Goal: Information Seeking & Learning: Learn about a topic

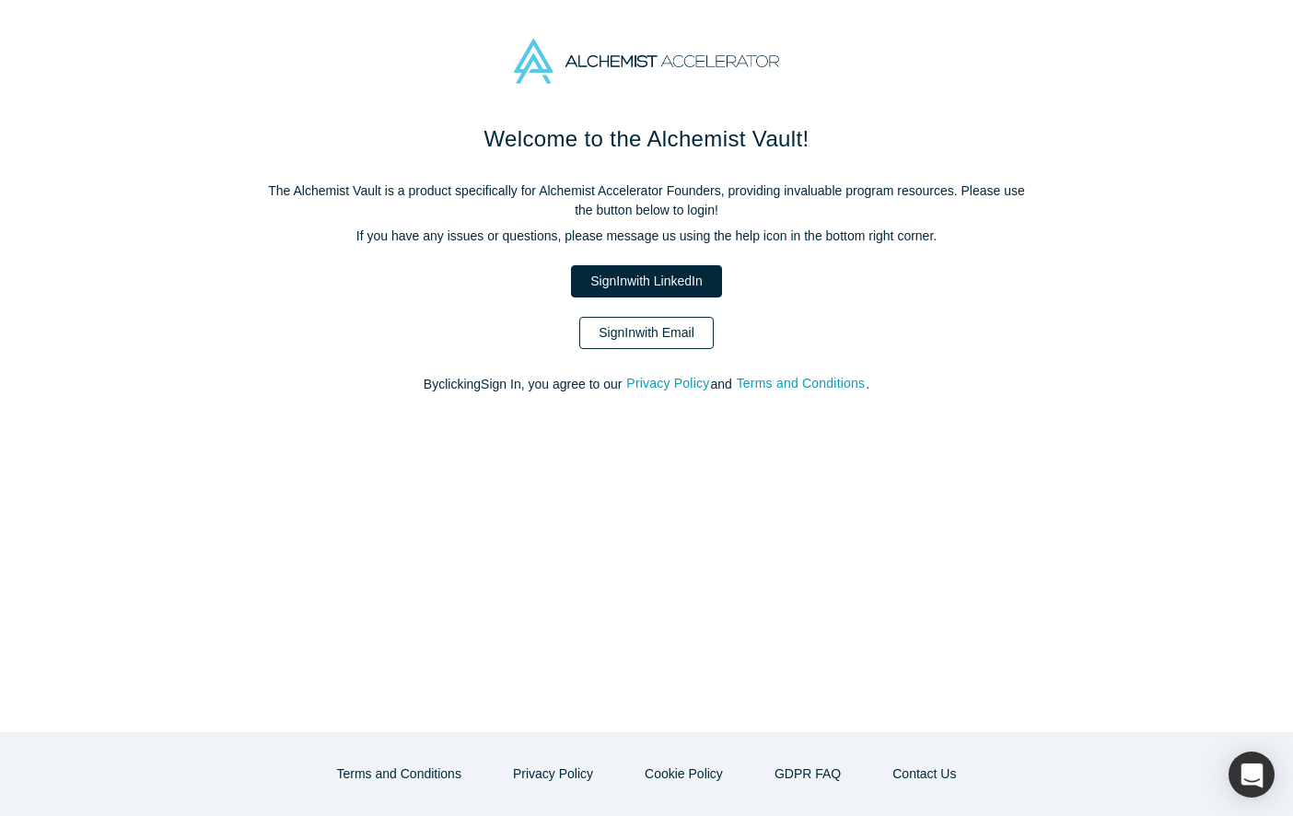
click at [634, 328] on link "Sign In with Email" at bounding box center [646, 333] width 134 height 32
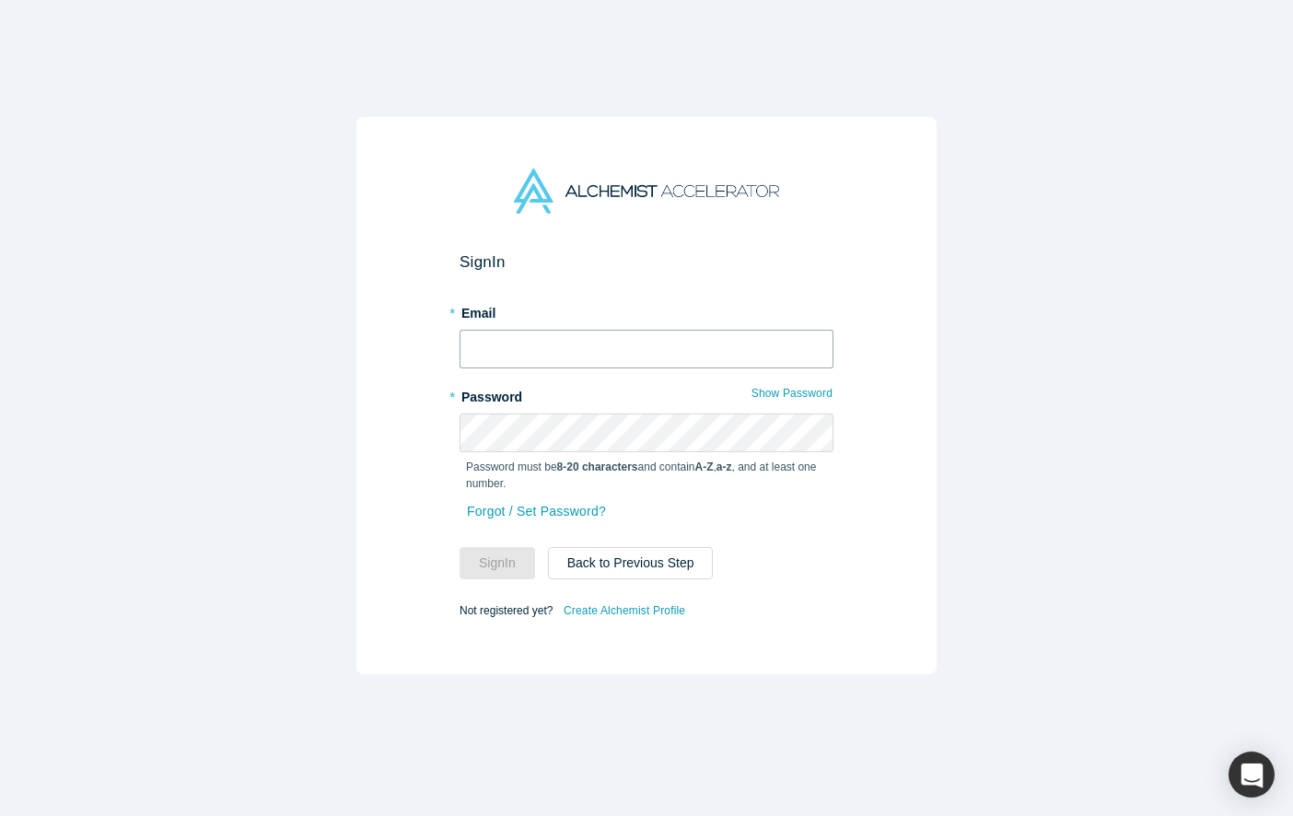
click at [631, 359] on input "text" at bounding box center [646, 349] width 374 height 39
type input "[PERSON_NAME][EMAIL_ADDRESS][DOMAIN_NAME]"
click at [459, 547] on button "Sign In" at bounding box center [496, 563] width 75 height 32
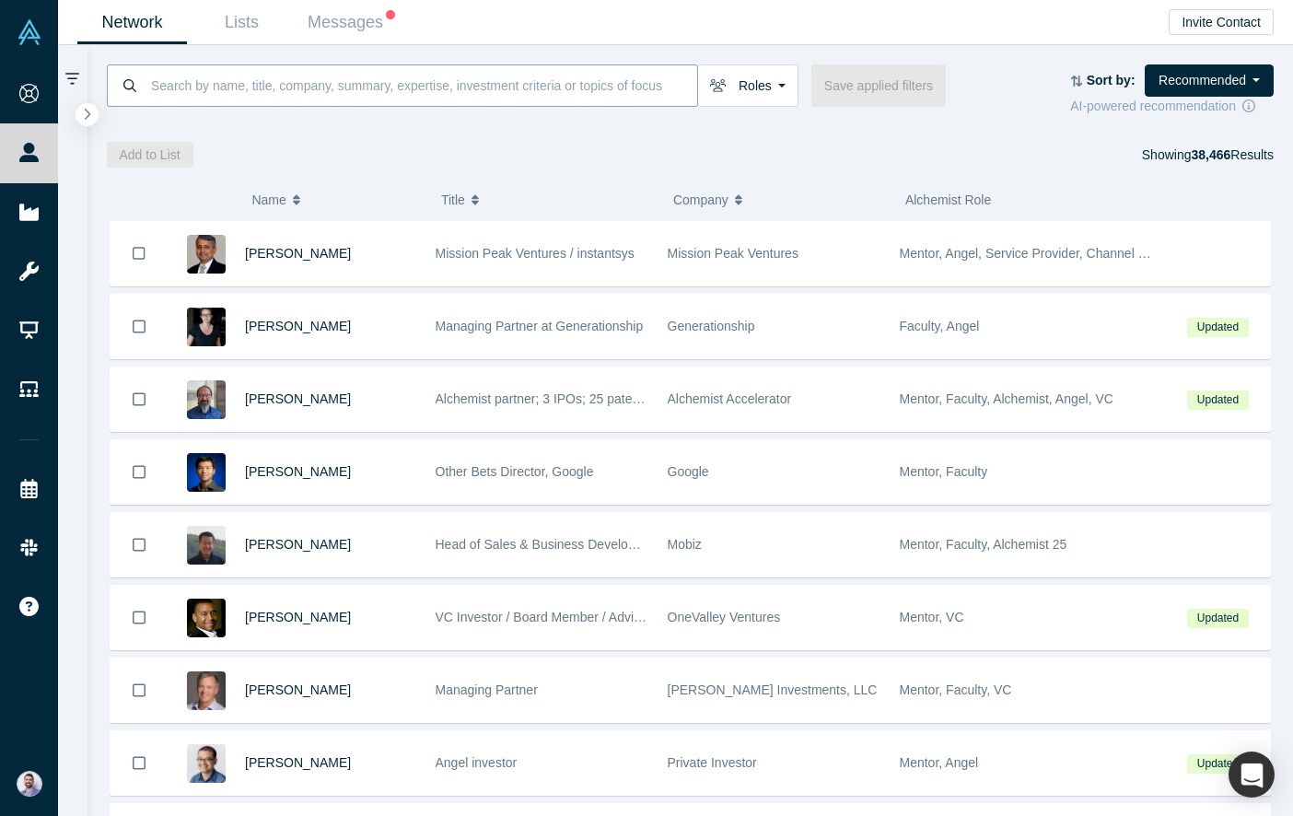
click at [416, 86] on input at bounding box center [423, 85] width 548 height 43
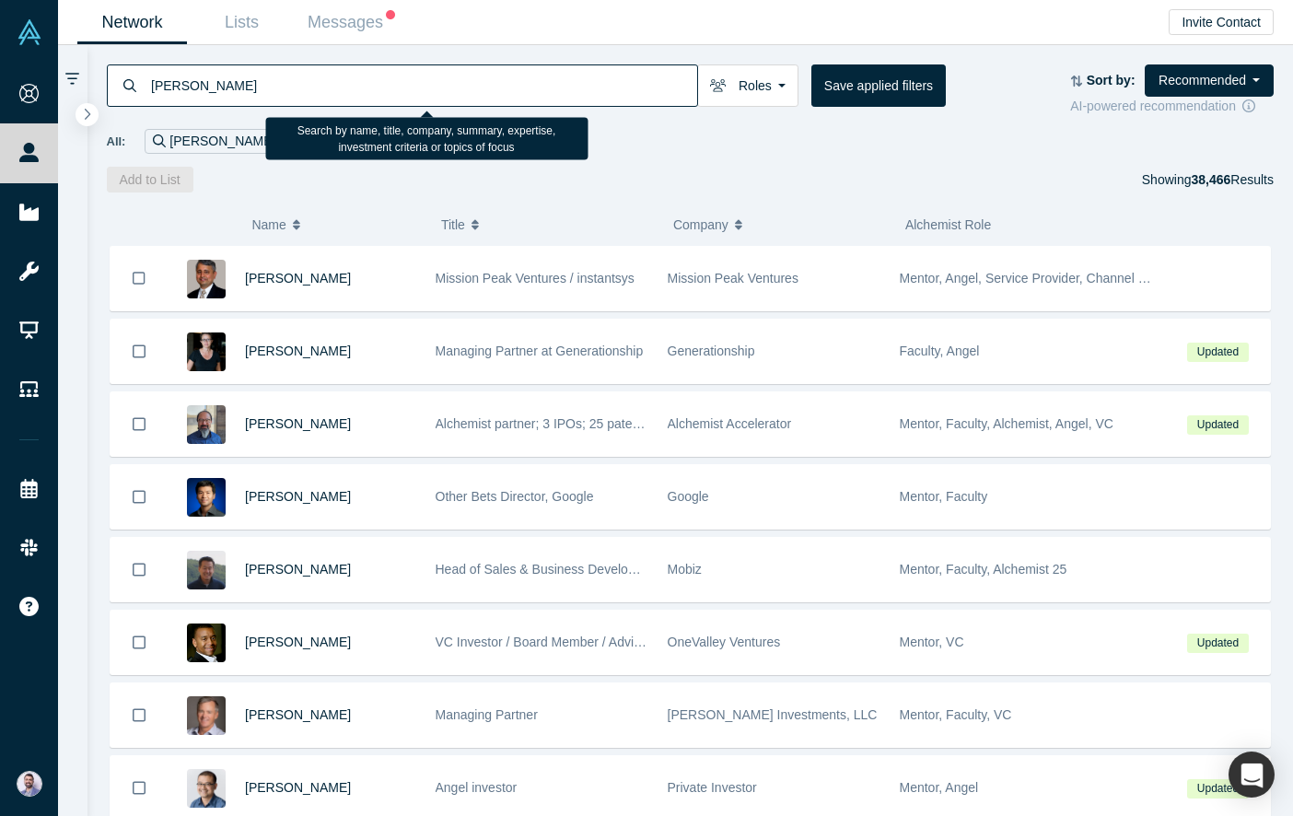
type input "jones"
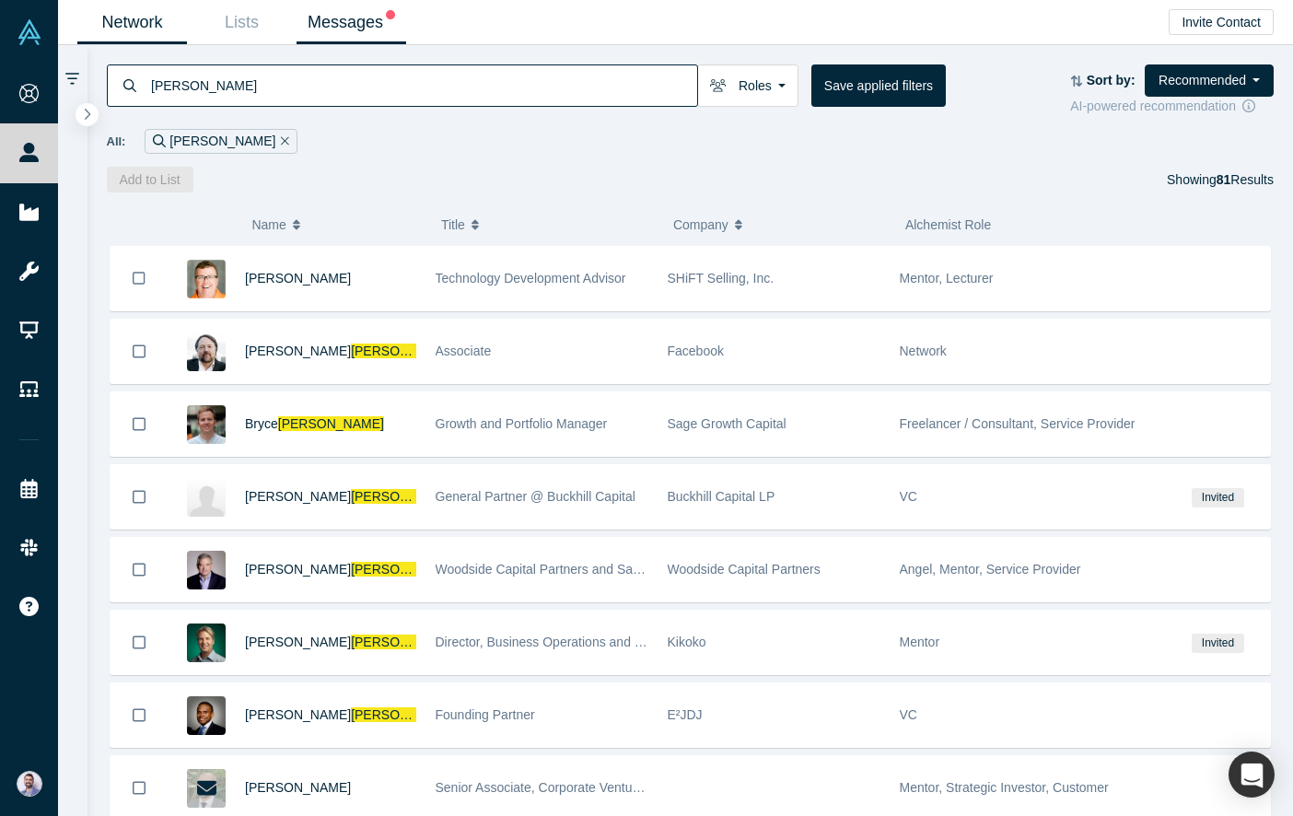
click at [298, 26] on link "Messages" at bounding box center [351, 22] width 110 height 43
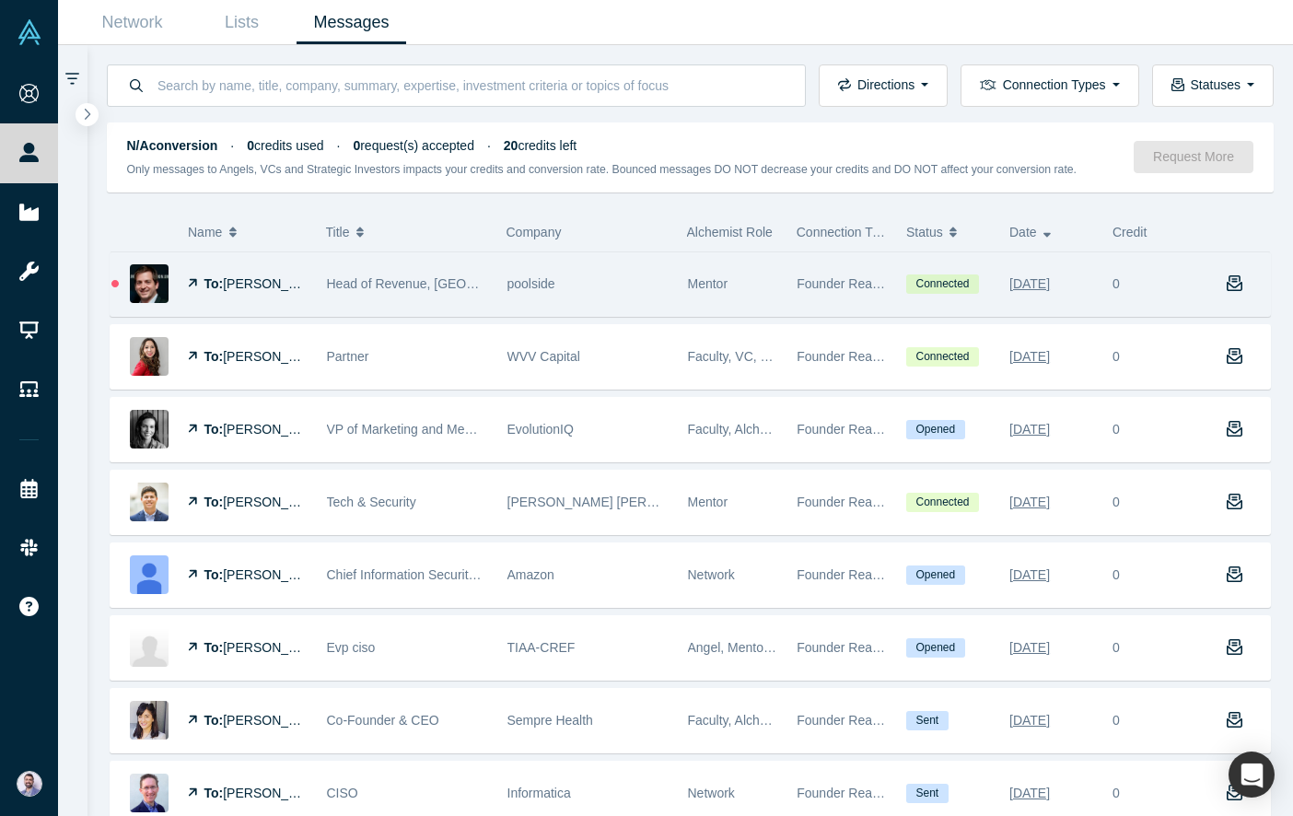
click at [240, 286] on span "[PERSON_NAME]" at bounding box center [276, 283] width 106 height 15
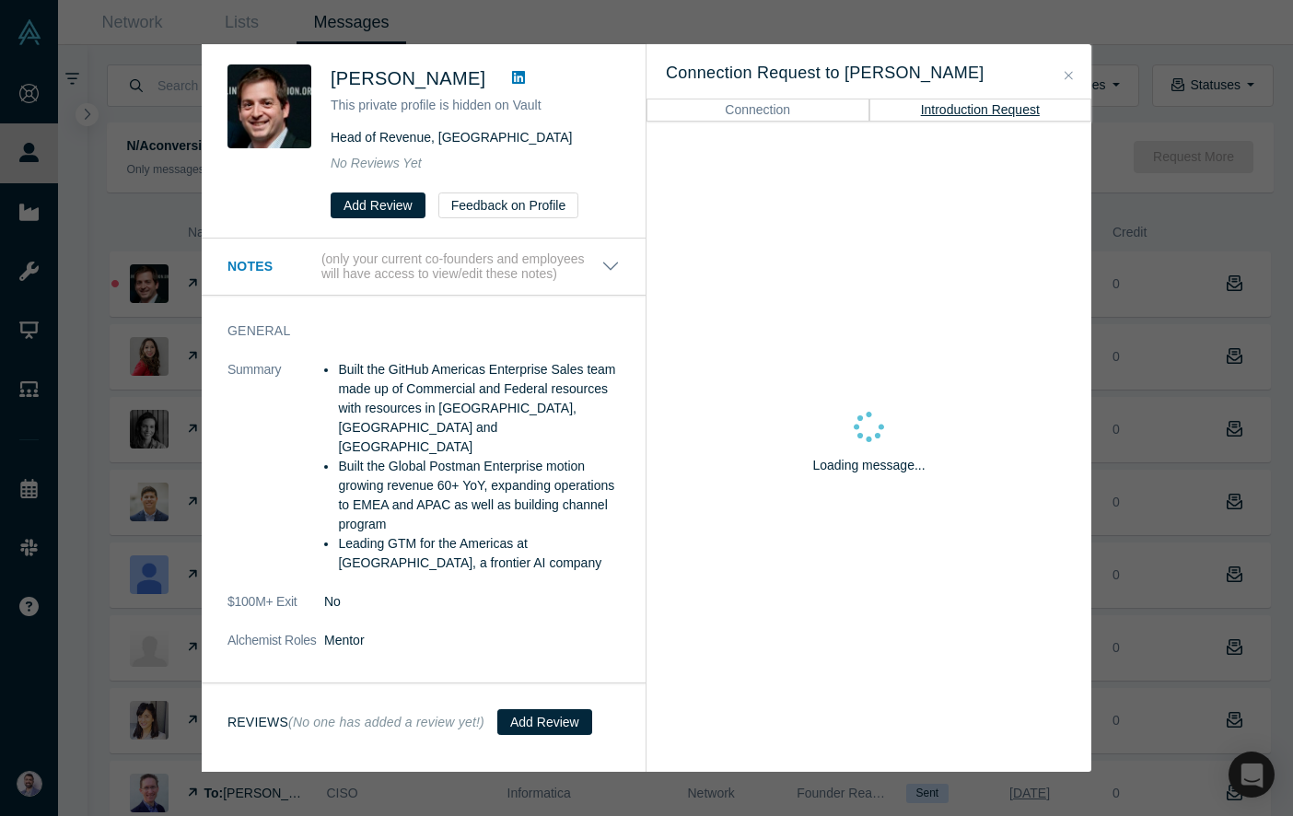
click at [351, 78] on span "[PERSON_NAME]" at bounding box center [408, 78] width 155 height 20
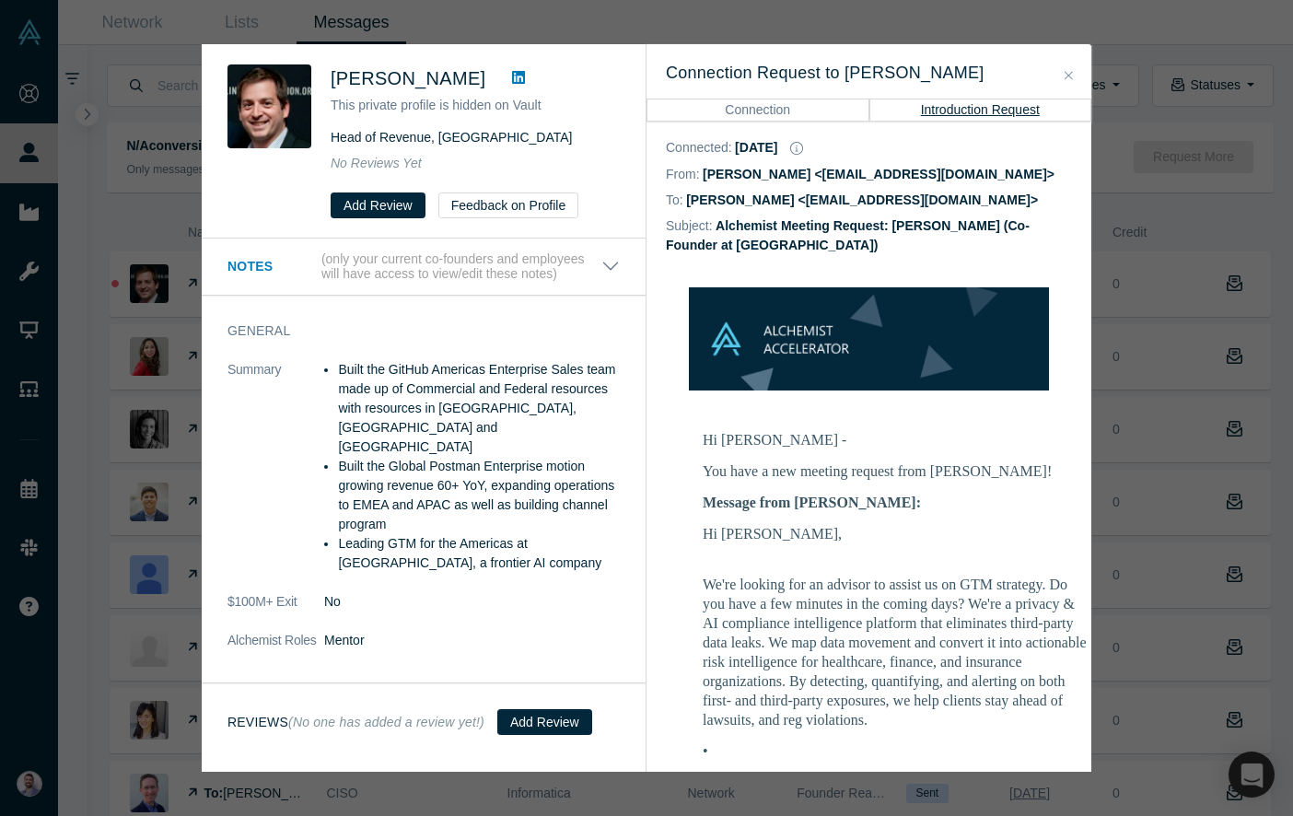
click at [505, 85] on link at bounding box center [519, 78] width 28 height 22
click at [359, 75] on span "[PERSON_NAME]" at bounding box center [408, 78] width 155 height 20
click at [273, 95] on img at bounding box center [269, 106] width 84 height 84
click at [513, 208] on button "Feedback on Profile" at bounding box center [508, 205] width 141 height 26
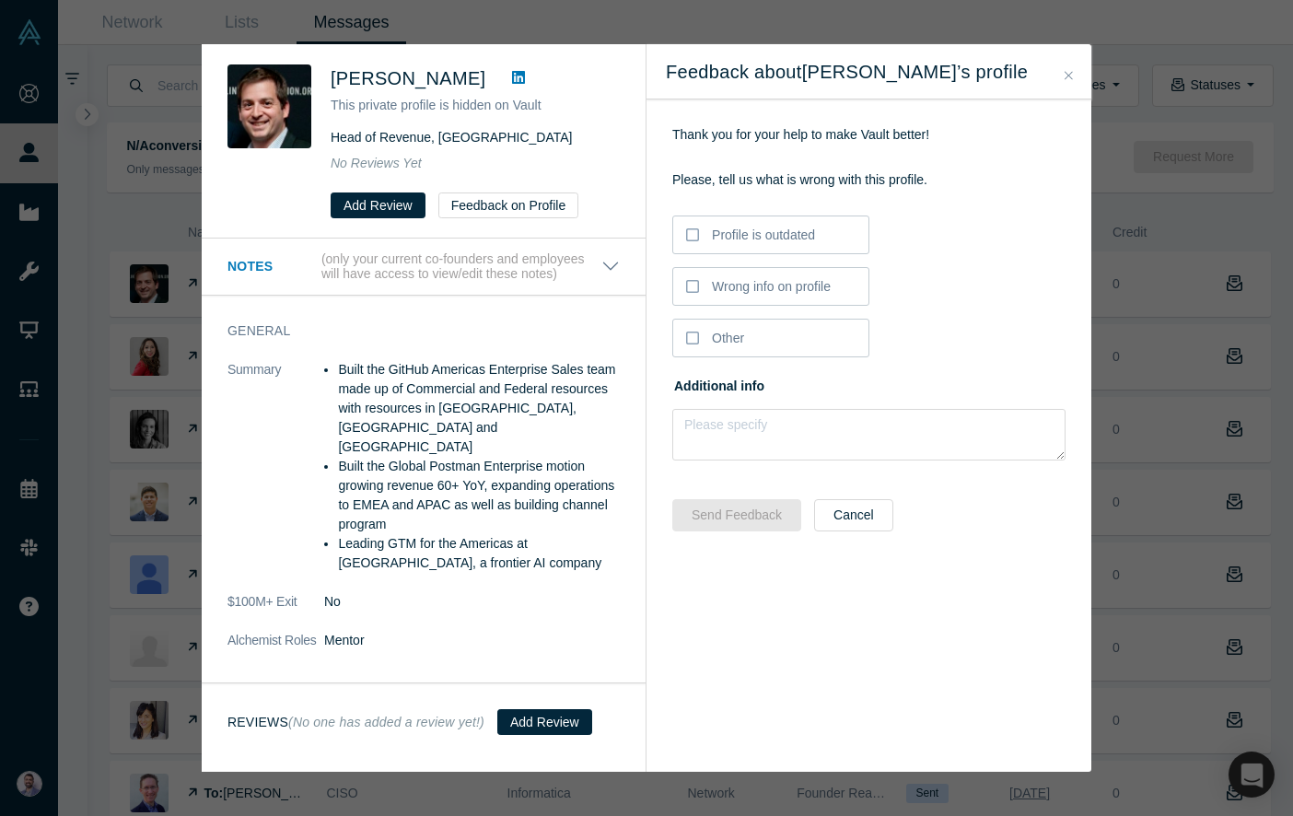
click at [395, 123] on div "[PERSON_NAME] This private profile is hidden on Vault Head of Revenue, [GEOGRAP…" at bounding box center [475, 141] width 289 height 154
click at [523, 273] on p "(only your current co-founders and employees will have access to view/edit thes…" at bounding box center [461, 266] width 280 height 31
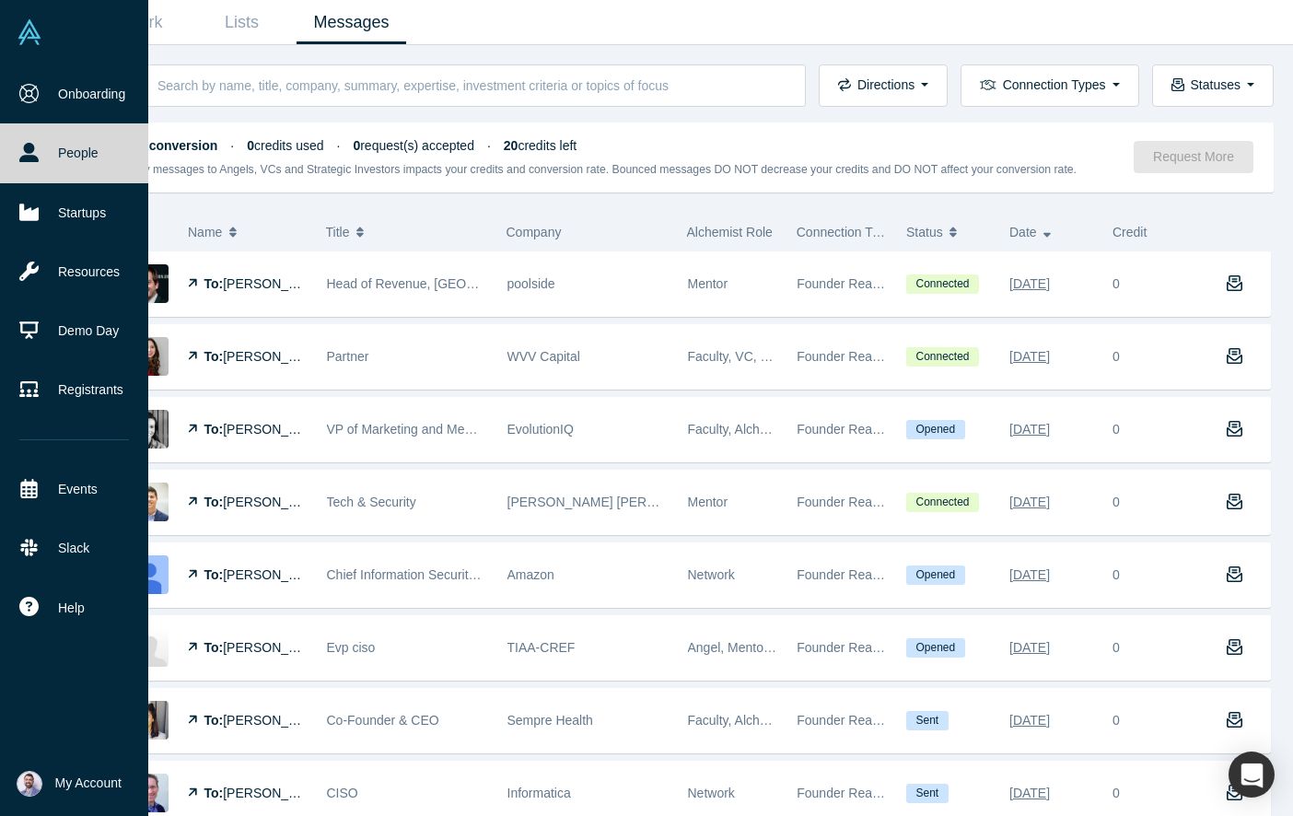
click at [42, 150] on link "People" at bounding box center [74, 152] width 148 height 59
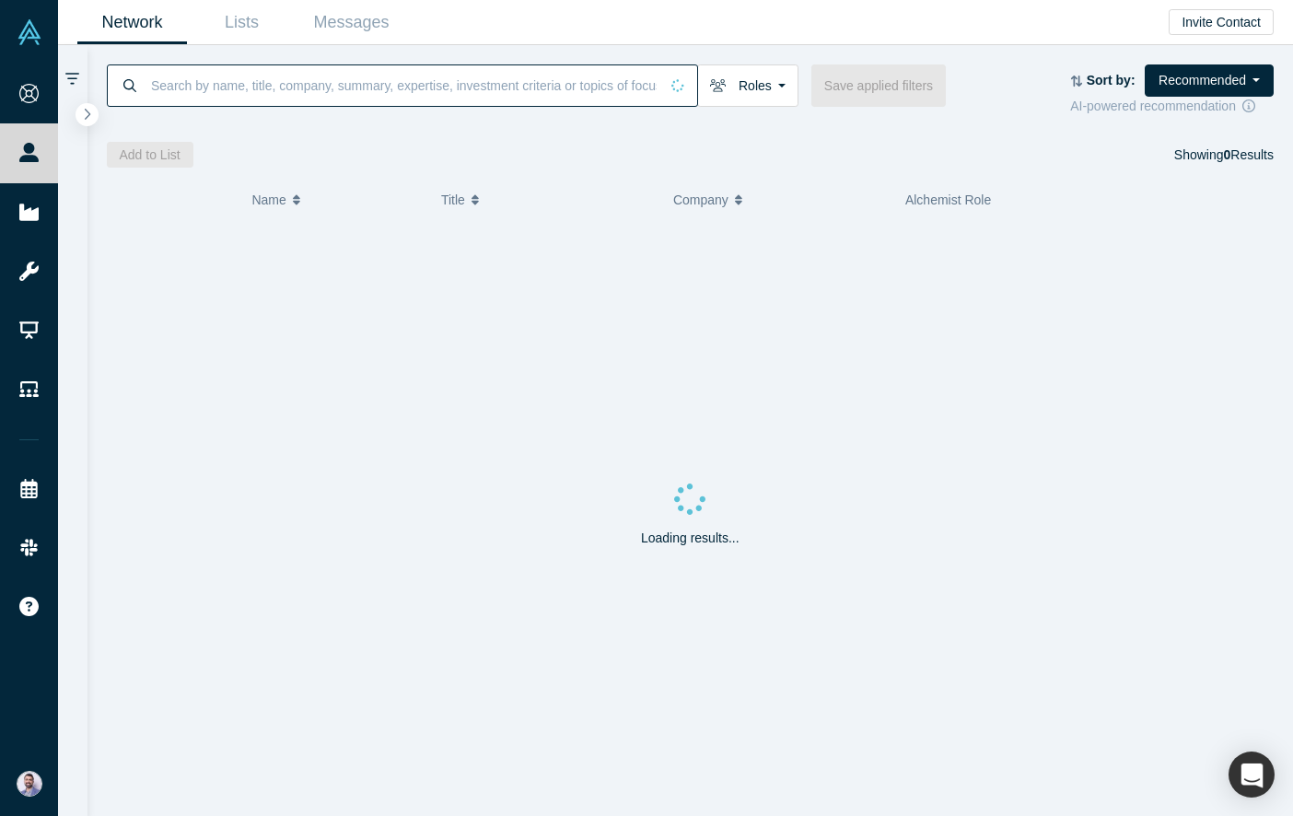
click at [259, 83] on input at bounding box center [403, 85] width 509 height 43
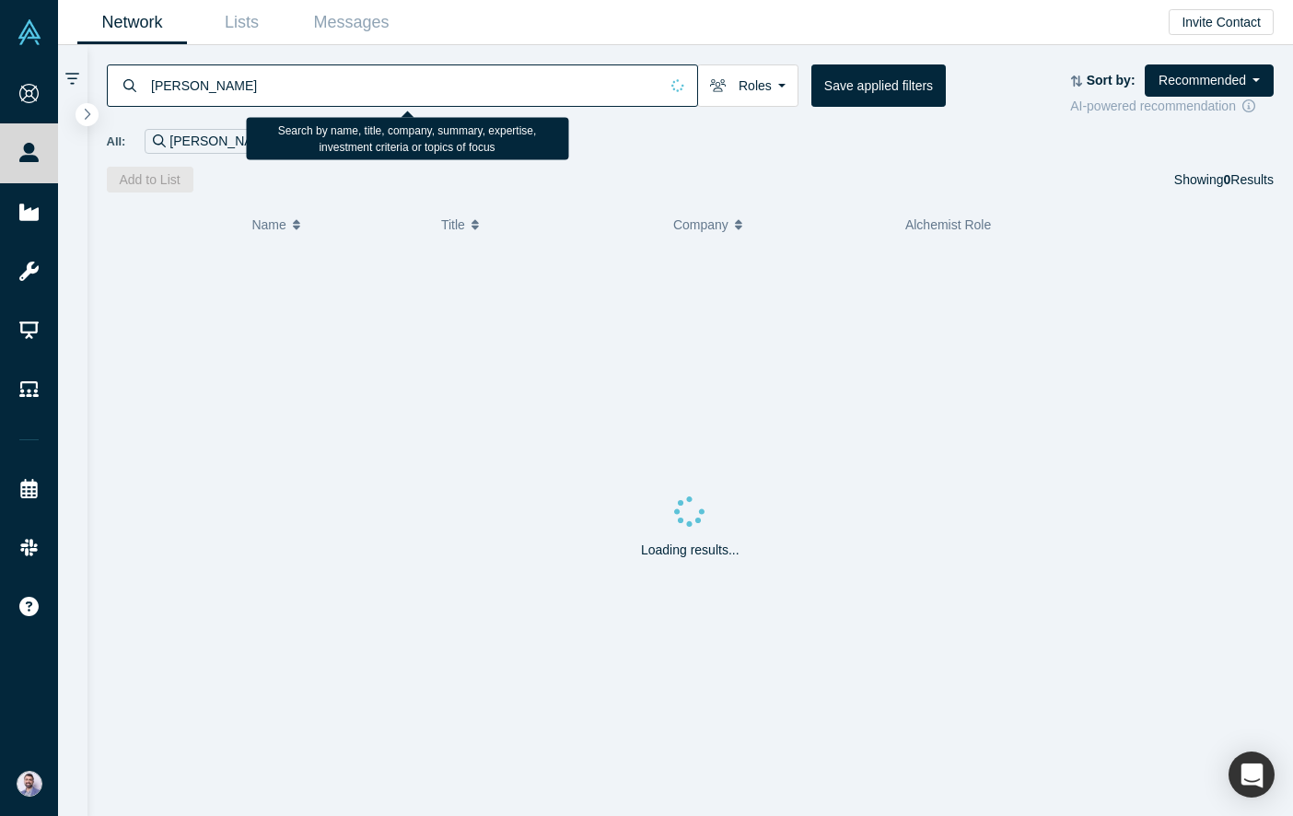
type input "[PERSON_NAME]"
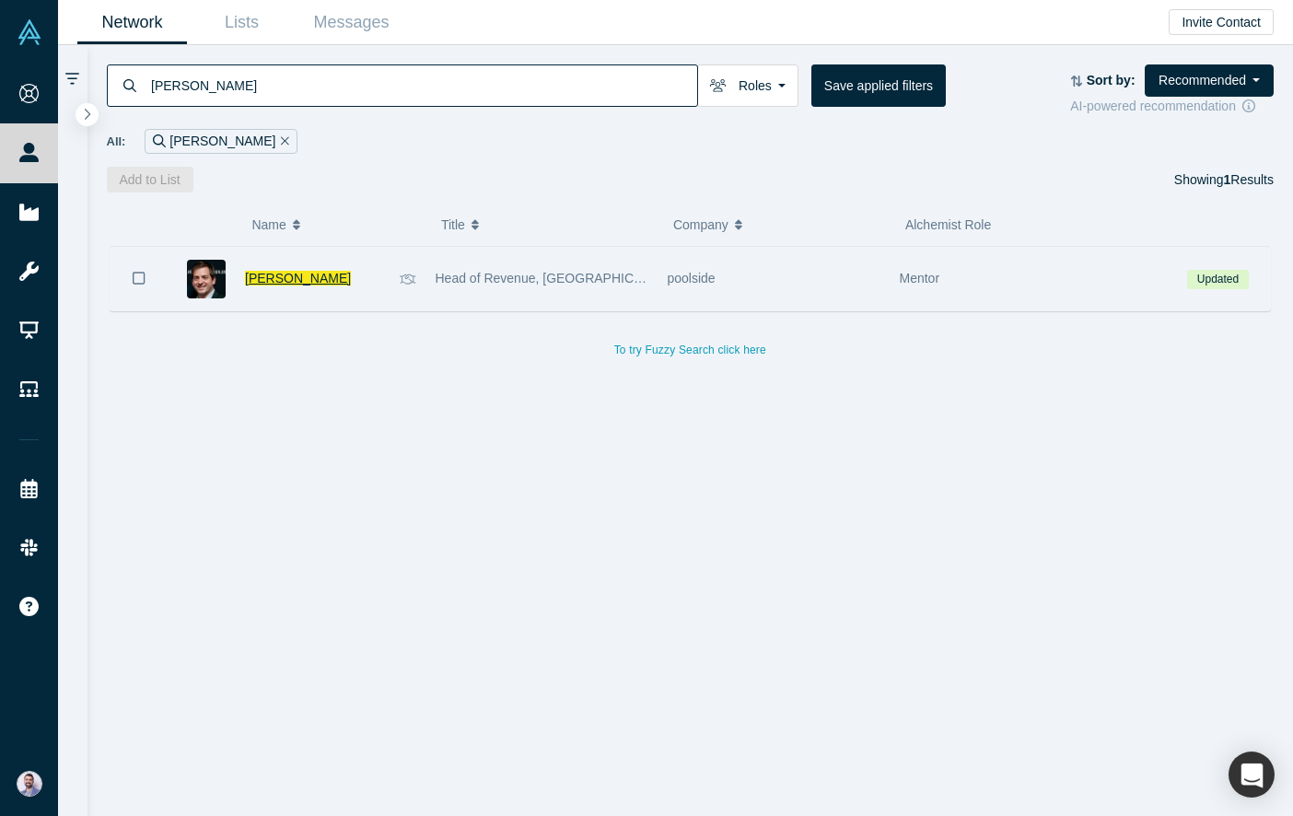
click at [287, 276] on span "[PERSON_NAME]" at bounding box center [298, 278] width 106 height 15
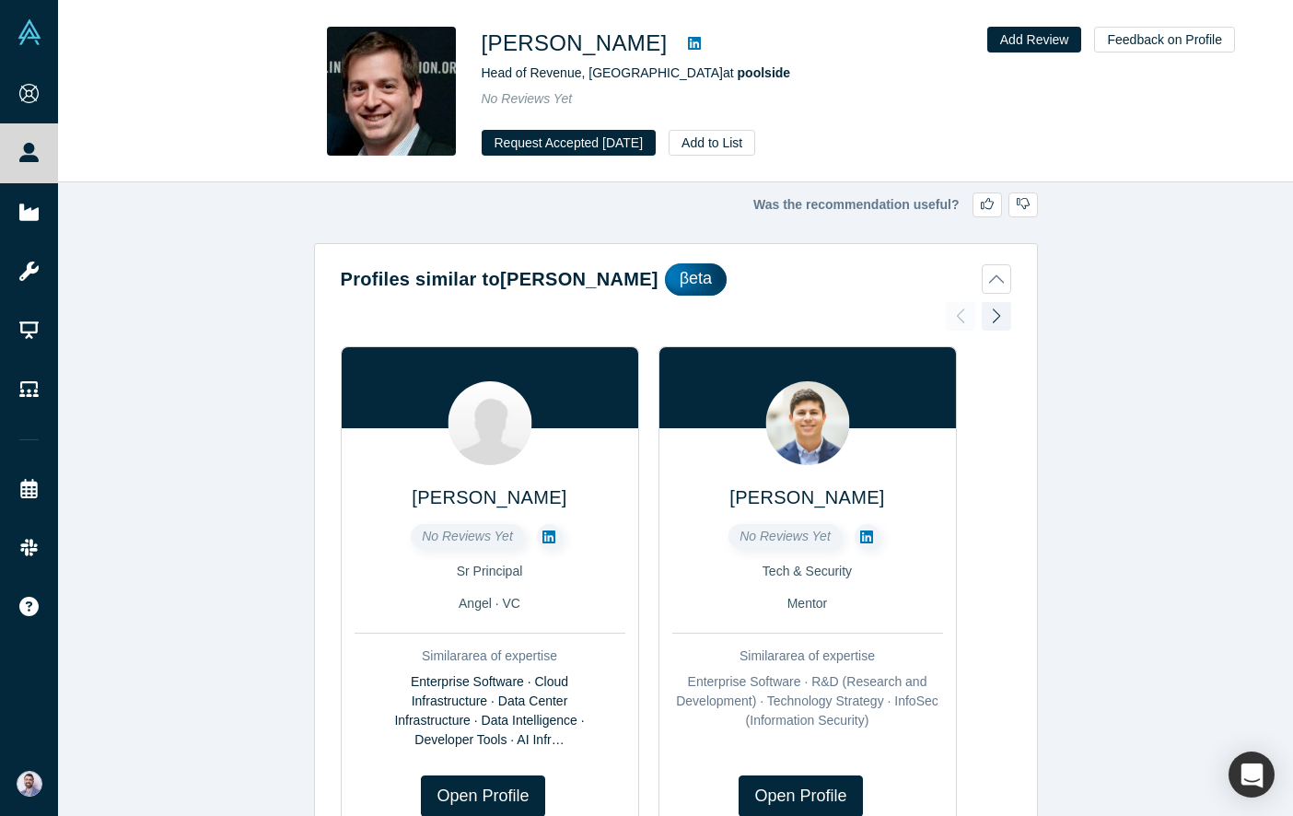
click at [1010, 275] on div "Profiles similar to [PERSON_NAME] [PERSON_NAME] No Reviews Yet Sr Principal Ang…" at bounding box center [676, 569] width 722 height 638
click at [1007, 279] on button "Profiles similar to [PERSON_NAME] βeta" at bounding box center [676, 279] width 670 height 32
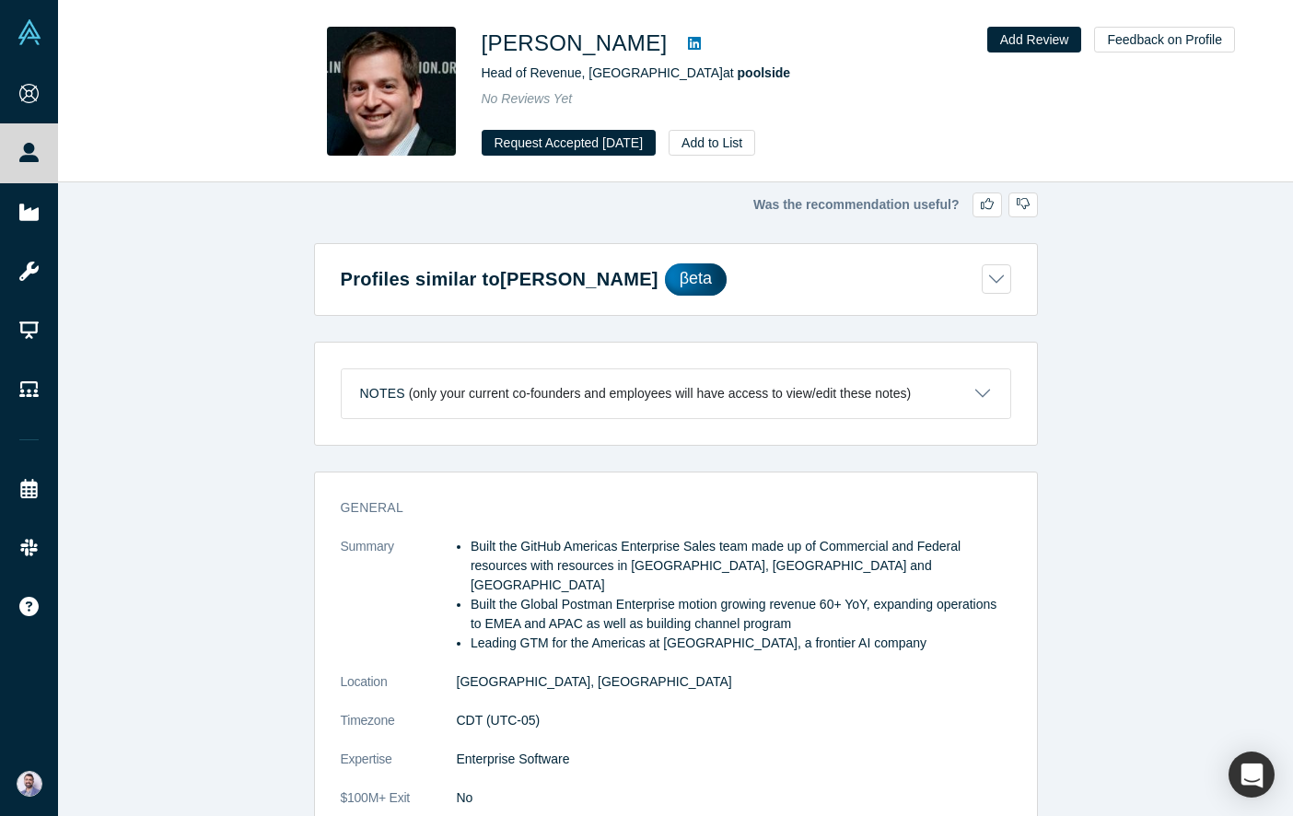
click at [365, 504] on h3 "General" at bounding box center [663, 507] width 644 height 19
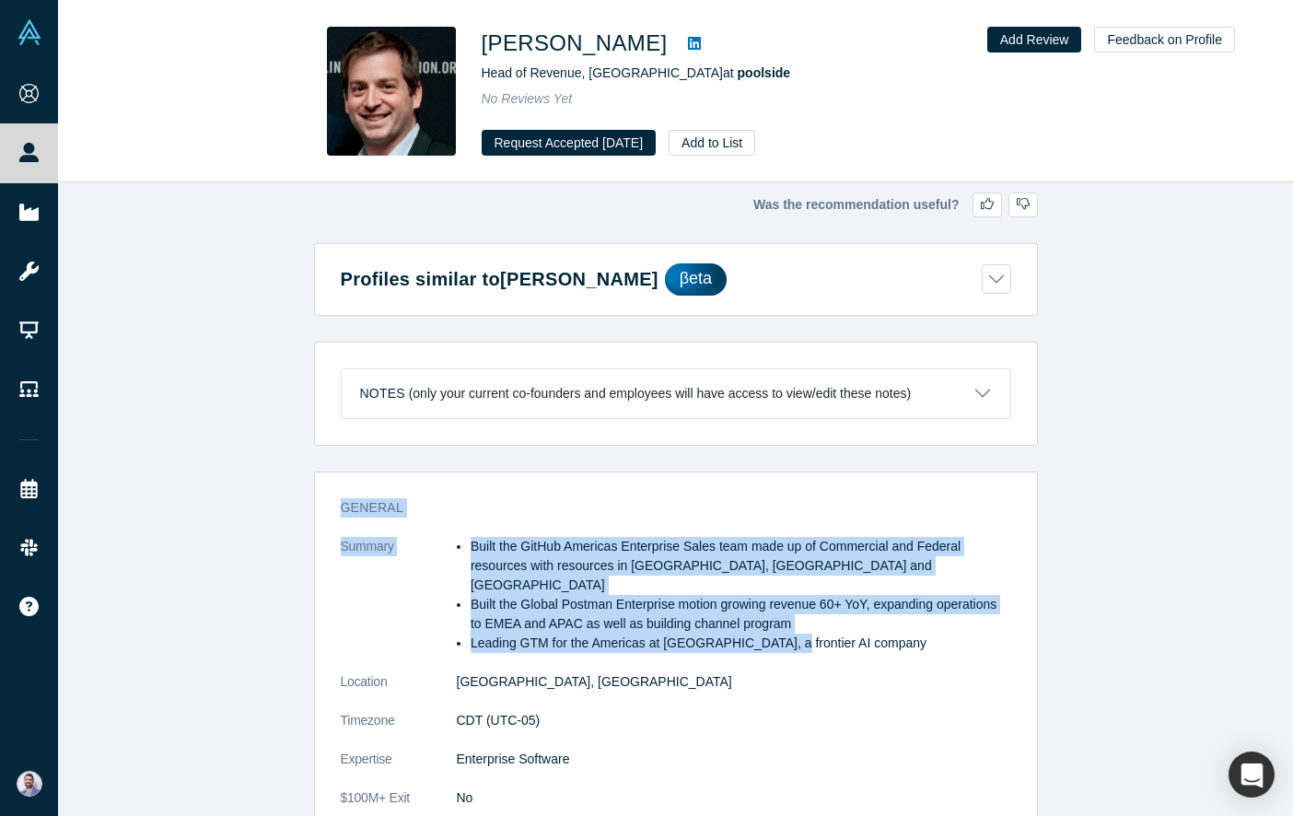
drag, startPoint x: 365, startPoint y: 504, endPoint x: 858, endPoint y: 666, distance: 519.4
click at [858, 666] on div "General Summary Built the GitHub Americas Enterprise Sales team made up of Comm…" at bounding box center [676, 701] width 722 height 432
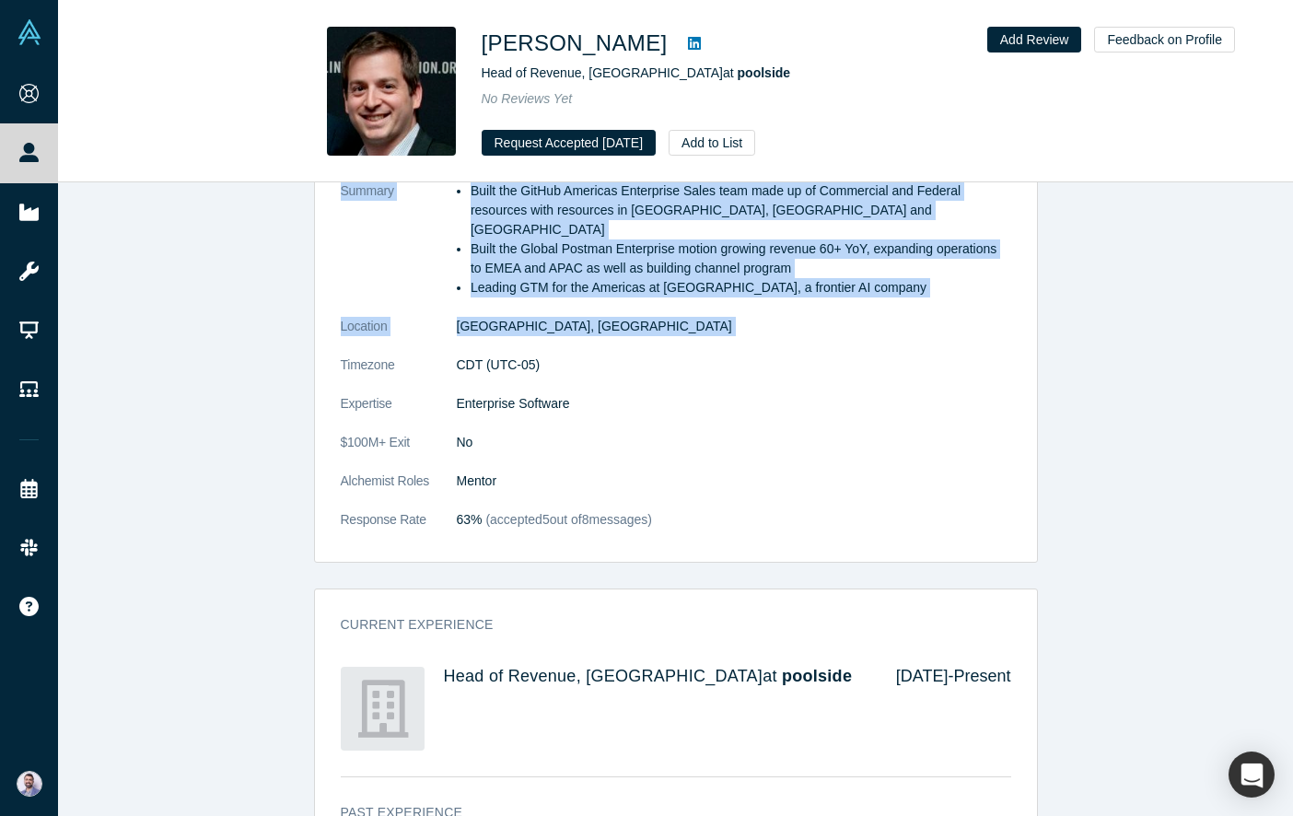
scroll to position [192, 0]
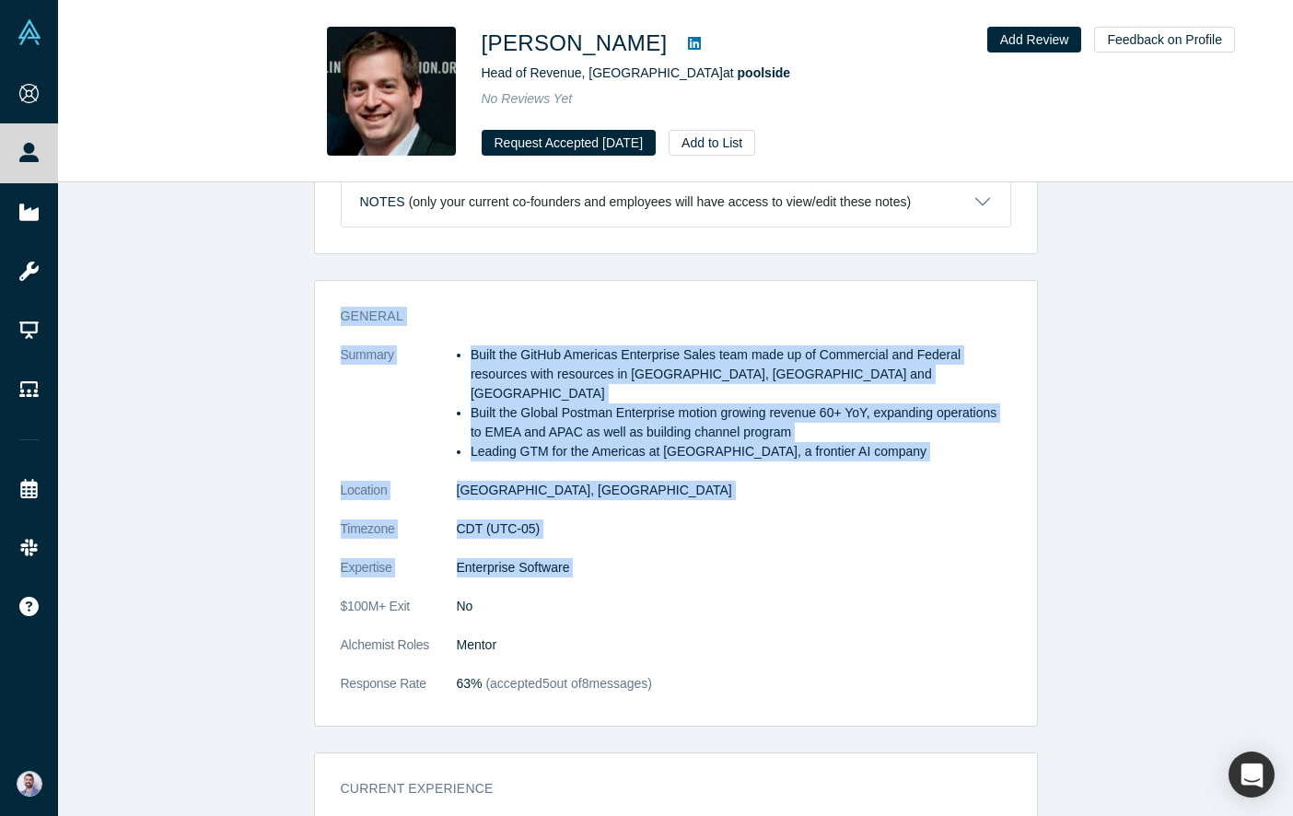
click at [732, 558] on dd "Enterprise Software" at bounding box center [734, 567] width 554 height 19
copy div "General Summary Built the GitHub Americas Enterprise Sales team made up of Comm…"
